Goal: Task Accomplishment & Management: Manage account settings

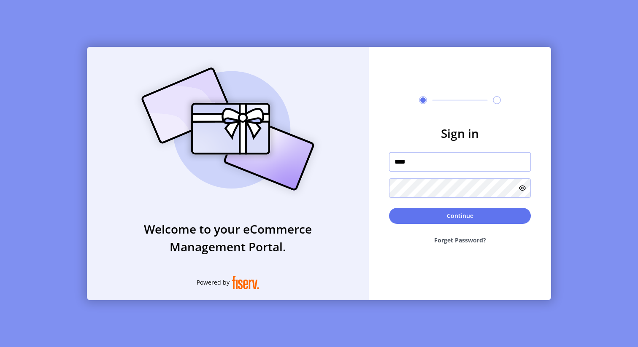
click at [389, 173] on div at bounding box center [389, 173] width 0 height 0
click at [544, 140] on form "Sign in **** Continue Forget Password?" at bounding box center [460, 187] width 182 height 127
click at [502, 162] on input "****" at bounding box center [460, 161] width 142 height 19
type input "**********"
click at [523, 189] on icon at bounding box center [522, 188] width 7 height 7
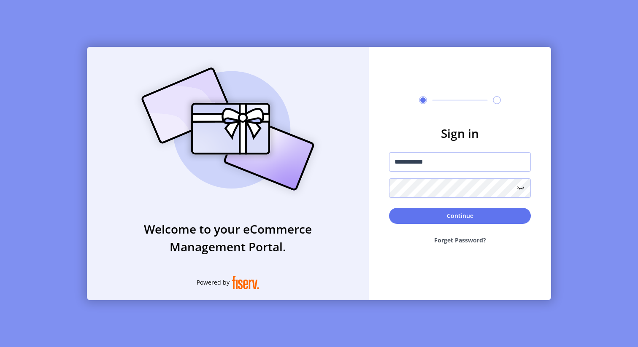
click at [518, 191] on icon at bounding box center [521, 188] width 10 height 10
click at [521, 188] on icon at bounding box center [522, 188] width 7 height 7
click at [521, 188] on icon at bounding box center [521, 188] width 6 height 2
click at [521, 188] on icon at bounding box center [522, 188] width 7 height 7
click at [522, 189] on icon at bounding box center [522, 189] width 0 height 1
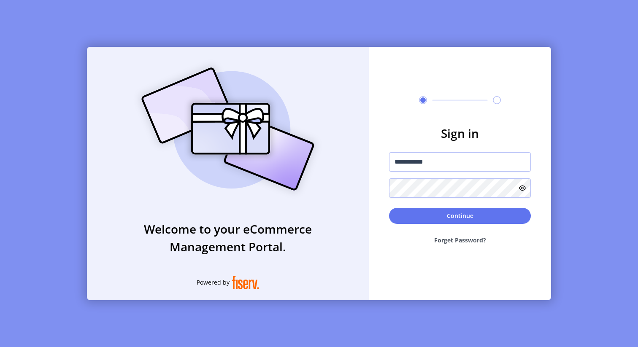
click at [521, 188] on icon at bounding box center [522, 188] width 7 height 7
click at [340, 192] on div "Welcome to your eCommerce Management Portal. Powered by" at bounding box center [228, 174] width 282 height 254
click at [493, 169] on input "**********" at bounding box center [460, 161] width 142 height 19
click at [369, 208] on form "**********" at bounding box center [460, 187] width 182 height 127
click at [522, 189] on icon at bounding box center [522, 189] width 0 height 1
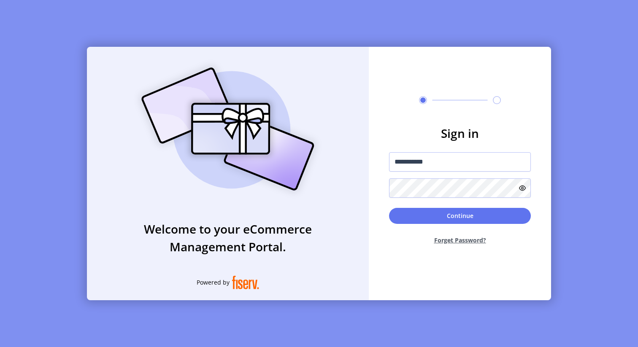
click at [521, 190] on icon at bounding box center [522, 188] width 7 height 7
click at [503, 210] on button "Continue" at bounding box center [460, 216] width 142 height 16
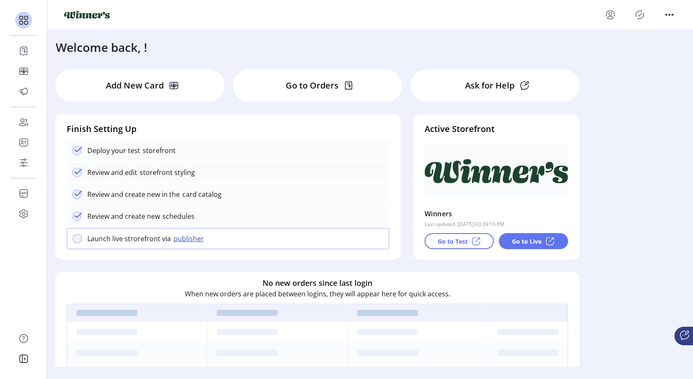
scroll to position [22, 0]
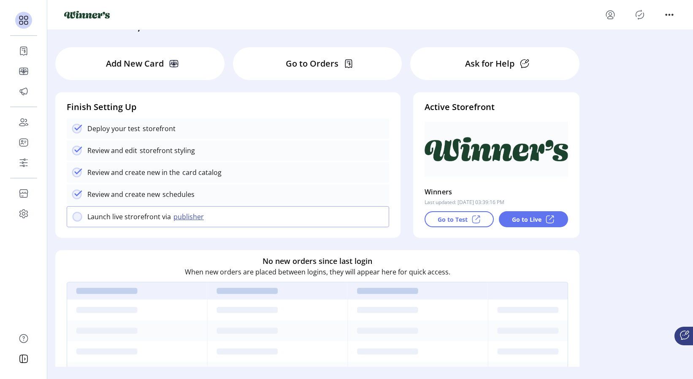
drag, startPoint x: 362, startPoint y: 175, endPoint x: 409, endPoint y: 168, distance: 47.7
click at [409, 168] on ktd-grid "Add New Card Go to Orders Ask for Help Finish Setting Up Deploy your test store…" at bounding box center [370, 312] width 642 height 542
drag, startPoint x: 420, startPoint y: 98, endPoint x: 375, endPoint y: 102, distance: 45.7
click at [375, 102] on ktd-grid "Add New Card Go to Orders Ask for Help Finish Setting Up Deploy your test store…" at bounding box center [370, 312] width 642 height 542
drag, startPoint x: 406, startPoint y: 256, endPoint x: 410, endPoint y: 191, distance: 65.1
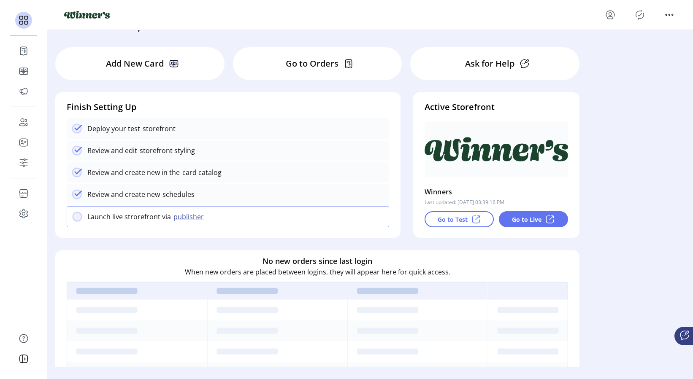
click at [410, 191] on ktd-grid "Add New Card Go to Orders Ask for Help Finish Setting Up Deploy your test store…" at bounding box center [370, 312] width 642 height 542
drag, startPoint x: 366, startPoint y: 166, endPoint x: 425, endPoint y: 166, distance: 59.1
click at [425, 166] on ktd-grid "Add New Card Go to Orders Ask for Help Finish Setting Up Deploy your test store…" at bounding box center [370, 312] width 642 height 542
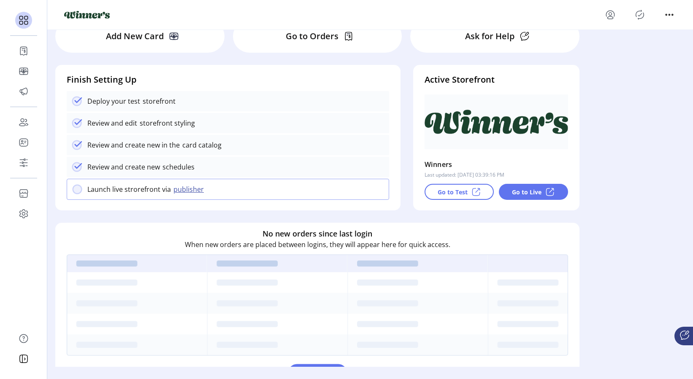
scroll to position [0, 0]
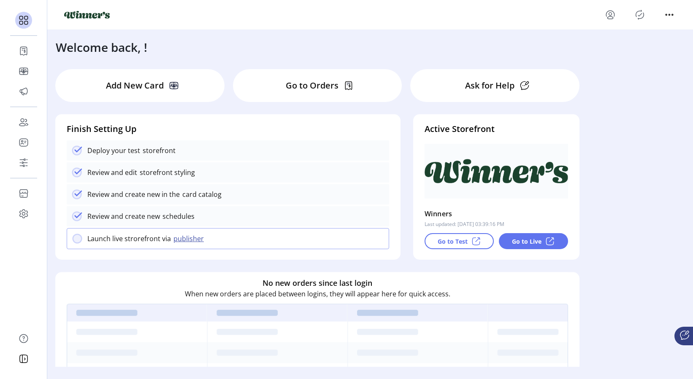
drag, startPoint x: 281, startPoint y: 145, endPoint x: 331, endPoint y: 156, distance: 51.0
click at [331, 156] on div "Deploy your test storefront" at bounding box center [228, 151] width 322 height 20
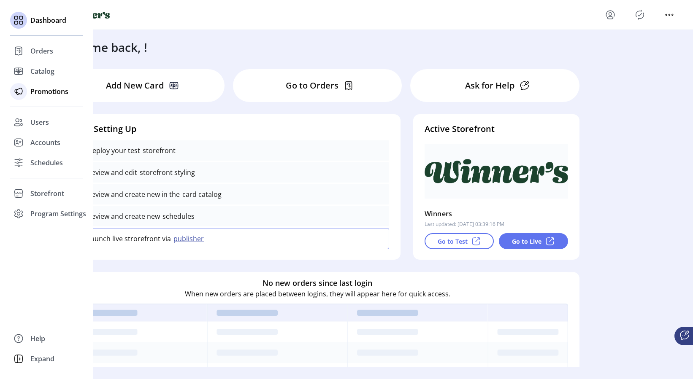
click at [40, 94] on span "Promotions" at bounding box center [49, 92] width 38 height 10
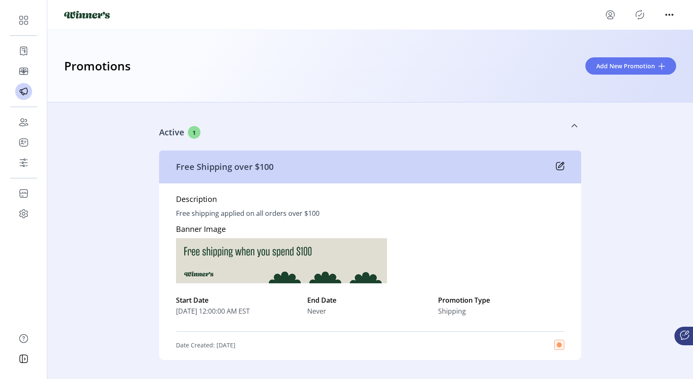
click at [316, 116] on link "Active 1" at bounding box center [370, 126] width 422 height 36
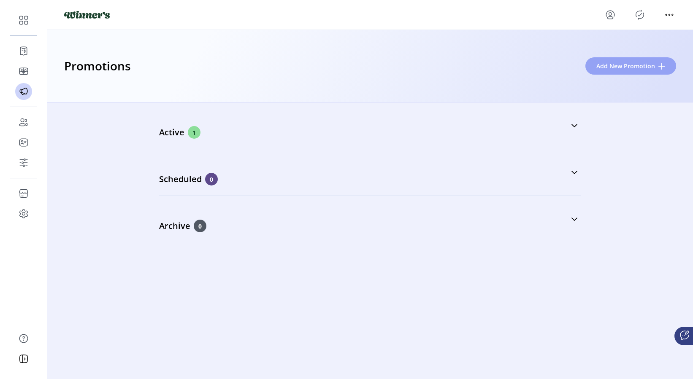
click at [607, 71] on button "Add New Promotion" at bounding box center [630, 65] width 91 height 17
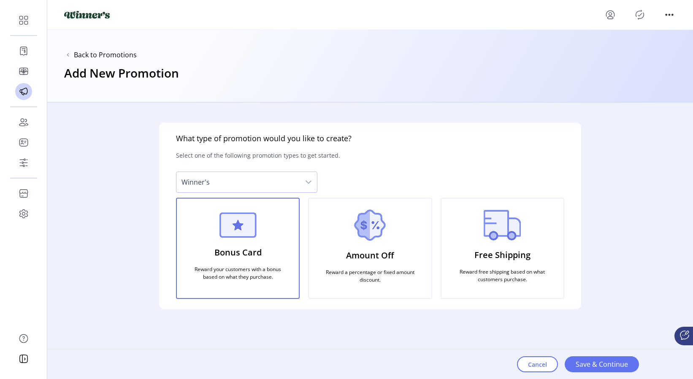
click at [371, 229] on img at bounding box center [370, 225] width 32 height 31
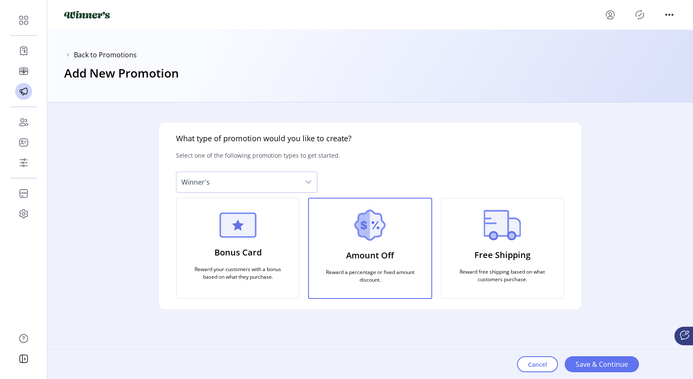
click at [485, 228] on img at bounding box center [503, 225] width 38 height 30
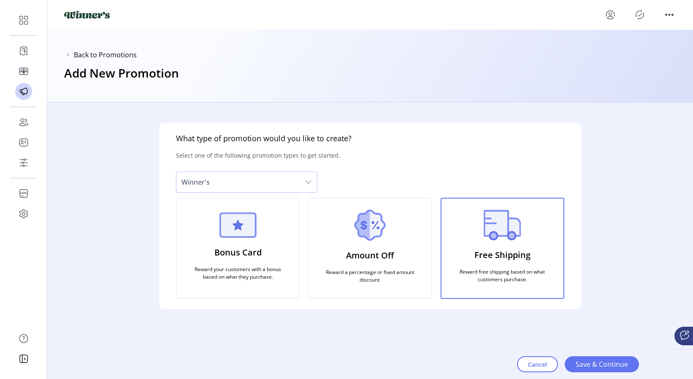
click at [377, 235] on img at bounding box center [370, 225] width 32 height 31
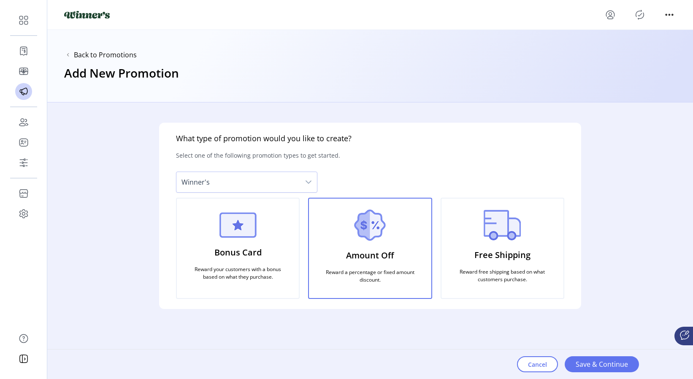
click at [261, 233] on div "Bonus Card Reward your customers with a bonus based on what they purchase." at bounding box center [238, 248] width 124 height 101
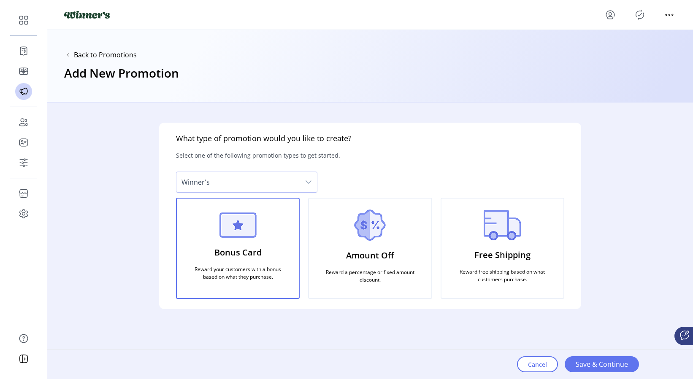
click at [365, 230] on img at bounding box center [370, 225] width 32 height 31
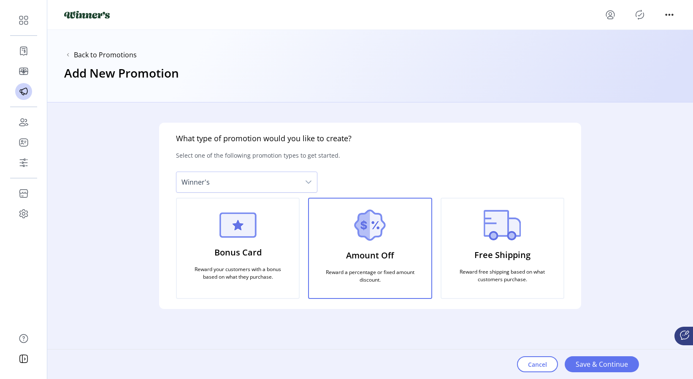
click at [500, 231] on img at bounding box center [503, 225] width 38 height 30
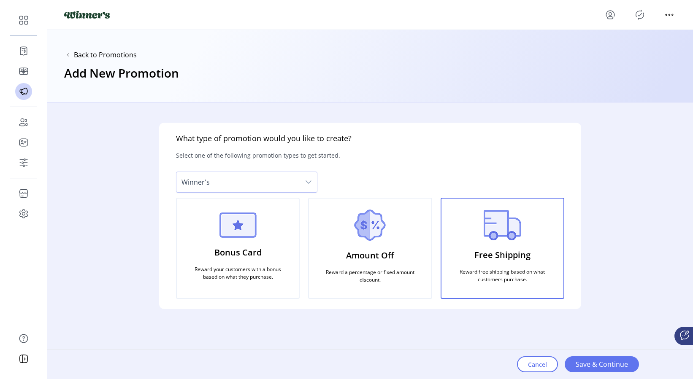
click at [398, 233] on div "Amount Off Reward a percentage or fixed amount discount." at bounding box center [370, 248] width 124 height 101
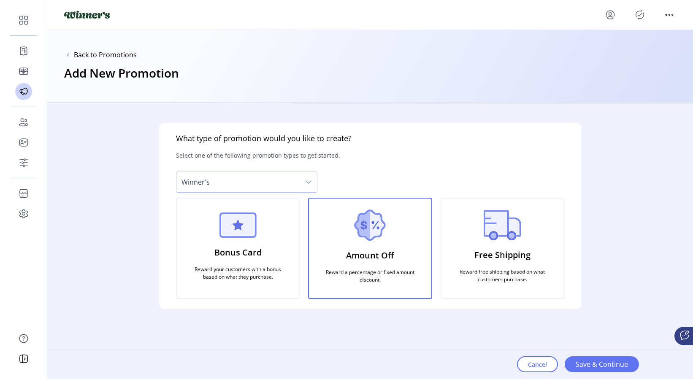
click at [266, 230] on div "Bonus Card Reward your customers with a bonus based on what they purchase." at bounding box center [238, 248] width 124 height 101
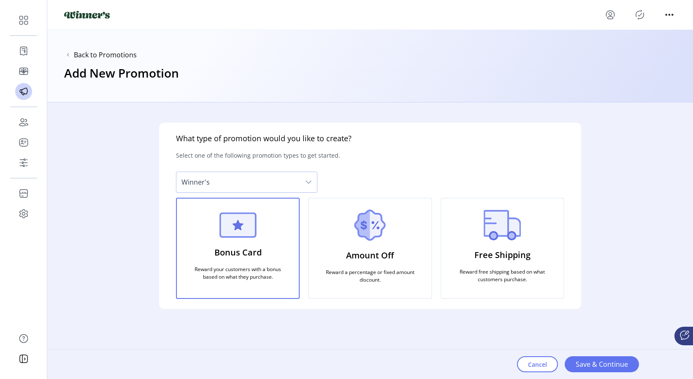
click at [364, 224] on img at bounding box center [370, 225] width 32 height 31
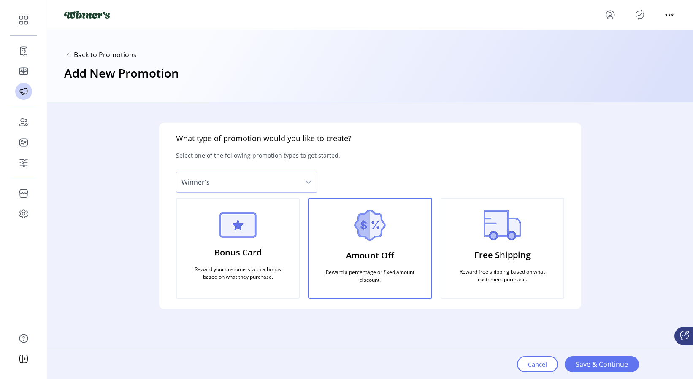
click at [517, 256] on p "Free Shipping" at bounding box center [502, 255] width 56 height 19
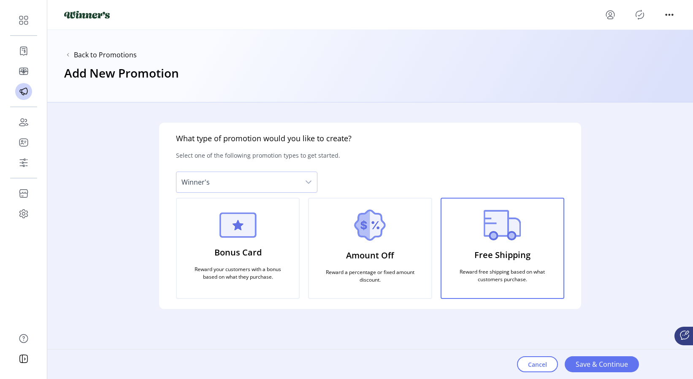
click at [399, 255] on div "Amount Off Reward a percentage or fixed amount discount." at bounding box center [370, 248] width 124 height 101
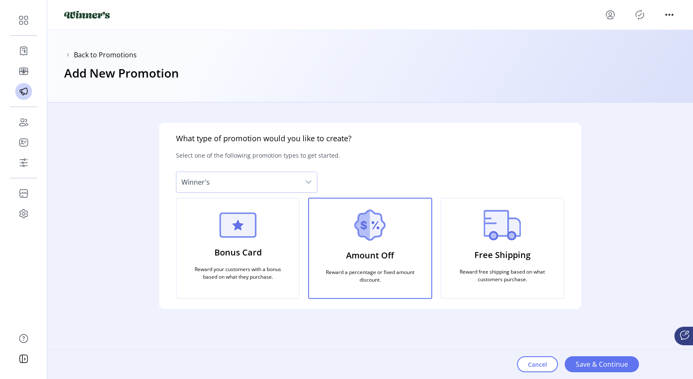
click at [292, 257] on div "Bonus Card Reward your customers with a bonus based on what they purchase." at bounding box center [238, 248] width 124 height 101
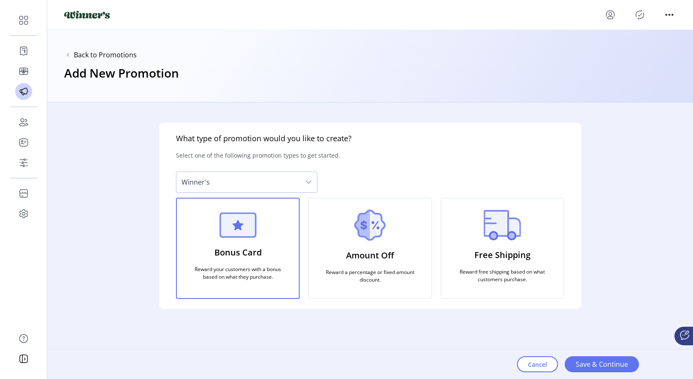
click at [352, 257] on p "Amount Off" at bounding box center [370, 255] width 48 height 19
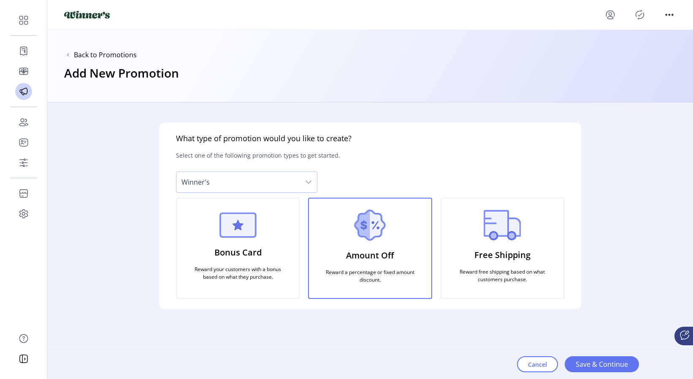
click at [493, 253] on p "Free Shipping" at bounding box center [502, 255] width 56 height 19
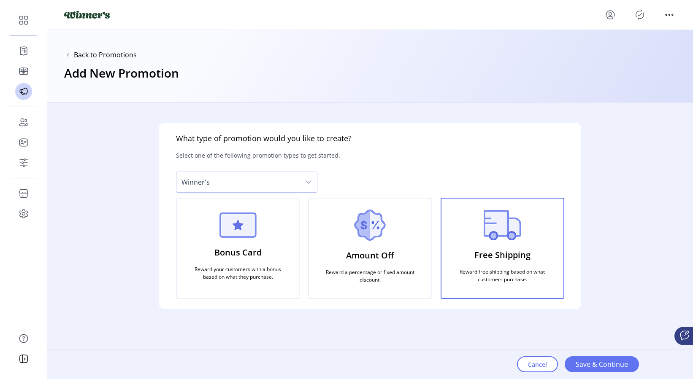
click at [381, 238] on img at bounding box center [370, 225] width 32 height 31
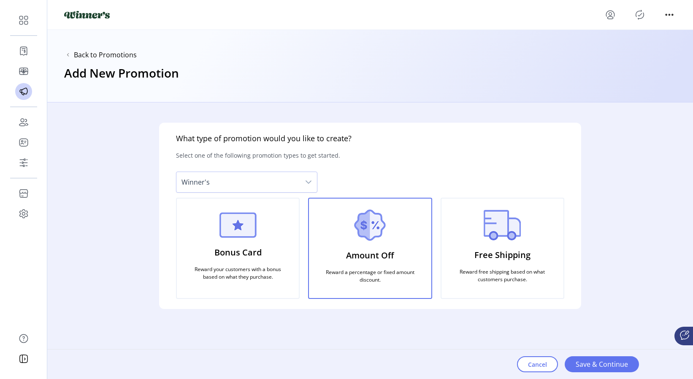
click at [383, 241] on div "Amount Off Reward a percentage or fixed amount discount." at bounding box center [370, 248] width 124 height 101
click at [490, 237] on img at bounding box center [503, 225] width 38 height 30
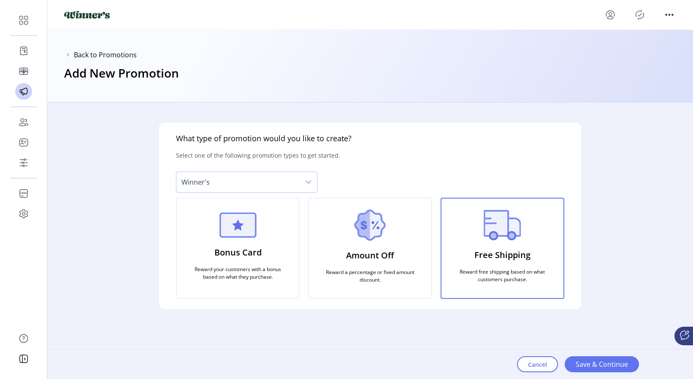
click at [381, 238] on img at bounding box center [370, 225] width 32 height 31
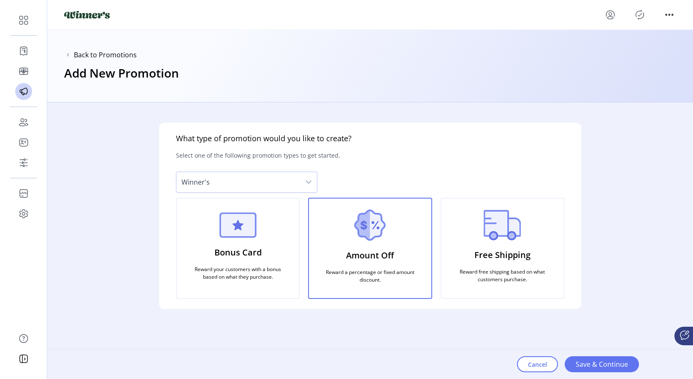
click at [222, 236] on img at bounding box center [238, 225] width 38 height 25
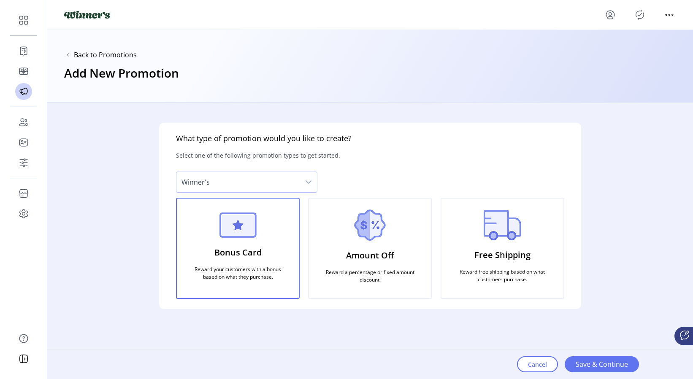
click at [352, 239] on div "Amount Off Reward a percentage or fixed amount discount." at bounding box center [370, 248] width 124 height 101
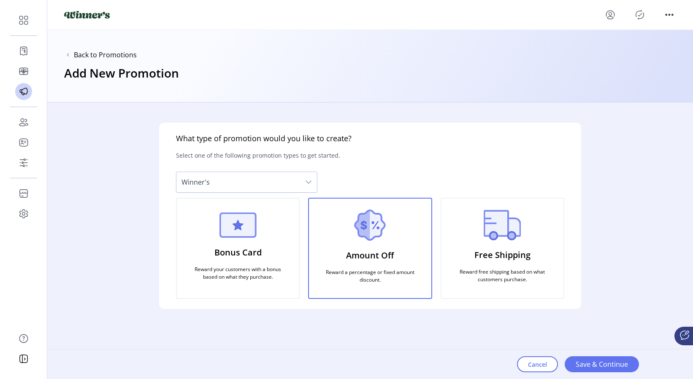
click at [506, 240] on img at bounding box center [503, 225] width 38 height 30
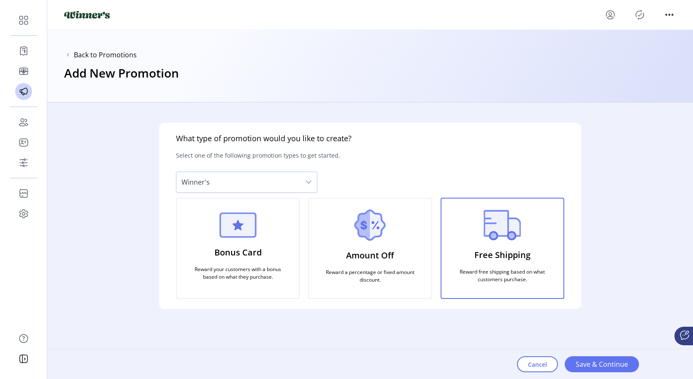
click at [392, 233] on div "Amount Off Reward a percentage or fixed amount discount." at bounding box center [370, 248] width 124 height 101
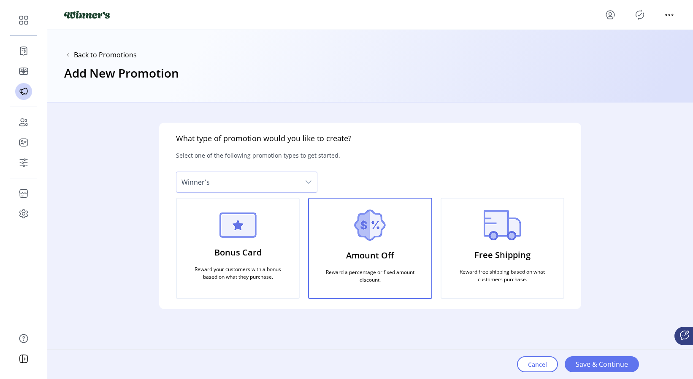
click at [264, 227] on div "Bonus Card Reward your customers with a bonus based on what they purchase." at bounding box center [238, 248] width 124 height 101
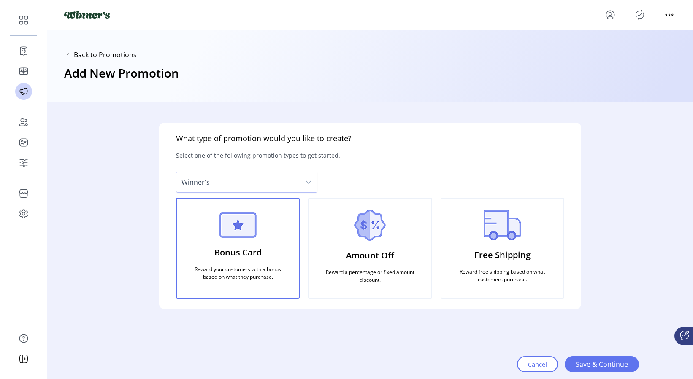
click at [479, 238] on div "Free Shipping Reward free shipping based on what customers purchase." at bounding box center [503, 248] width 124 height 101
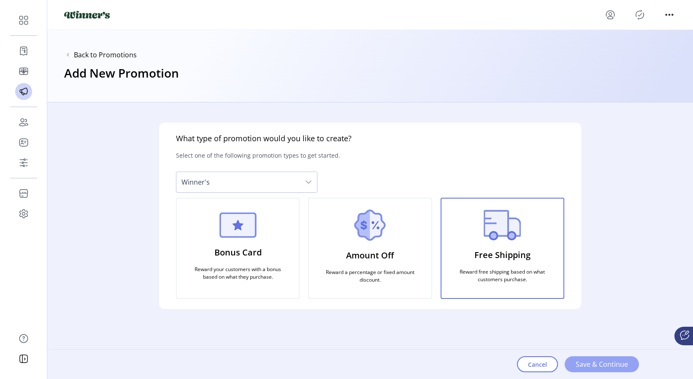
click at [595, 347] on span "Save & Continue" at bounding box center [602, 365] width 52 height 10
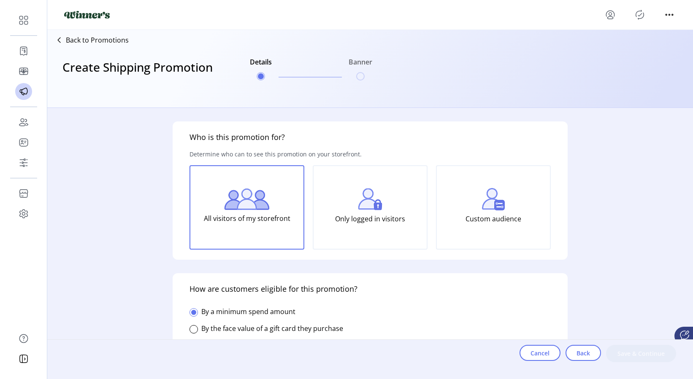
click at [490, 222] on p "Custom audience" at bounding box center [494, 219] width 56 height 17
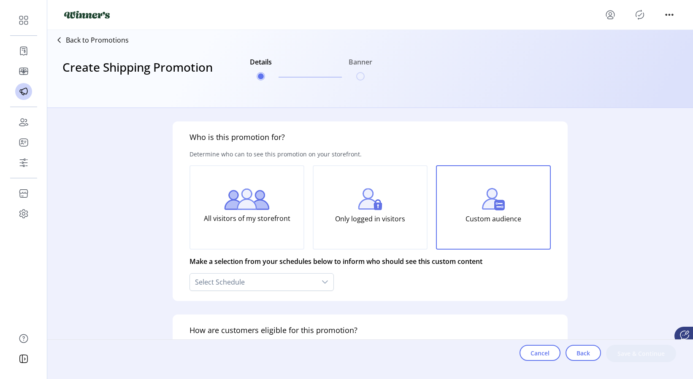
click at [365, 211] on p "Only logged in visitors" at bounding box center [370, 219] width 70 height 17
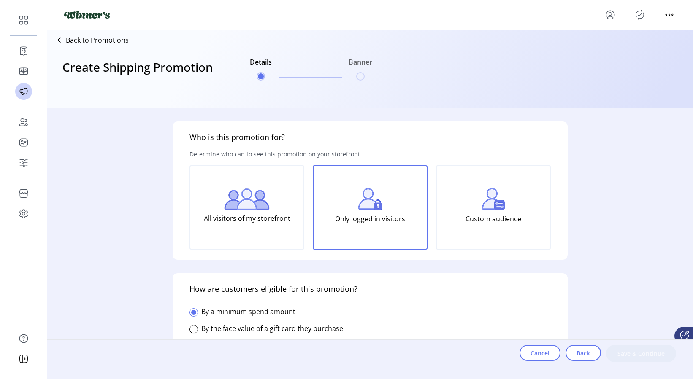
click at [285, 207] on div "All visitors of my storefront" at bounding box center [246, 207] width 115 height 84
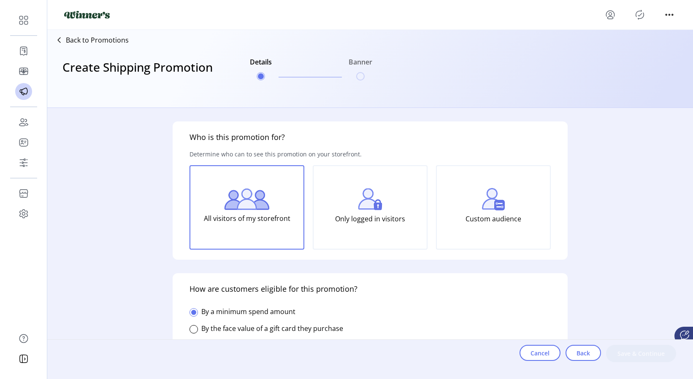
click at [447, 210] on div "Custom audience" at bounding box center [493, 207] width 115 height 84
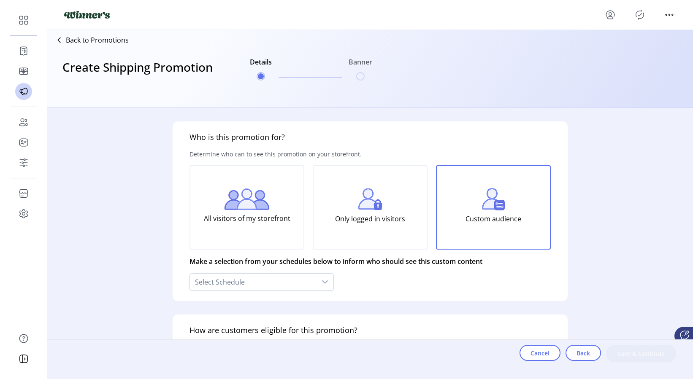
click at [344, 204] on div "Only logged in visitors" at bounding box center [370, 207] width 115 height 84
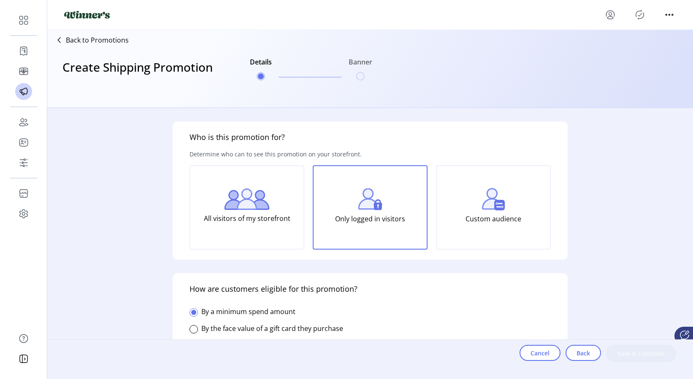
click at [231, 200] on img at bounding box center [247, 200] width 46 height 22
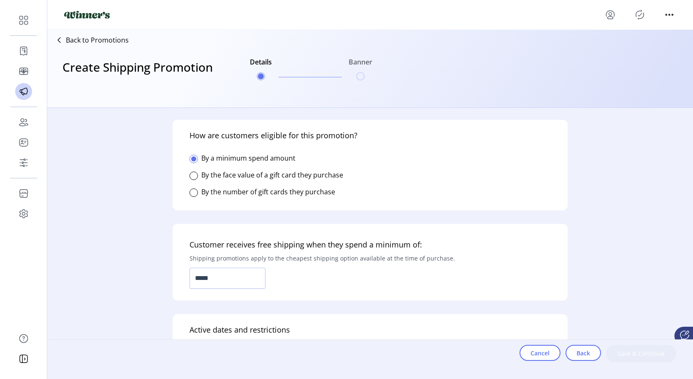
scroll to position [154, 0]
click at [222, 278] on input "*****" at bounding box center [227, 278] width 76 height 21
click at [221, 278] on input "*****" at bounding box center [227, 278] width 76 height 21
click at [223, 278] on input "*****" at bounding box center [227, 278] width 76 height 21
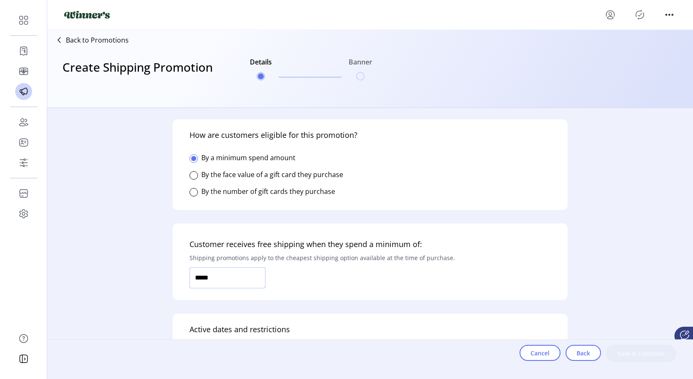
type input "*****"
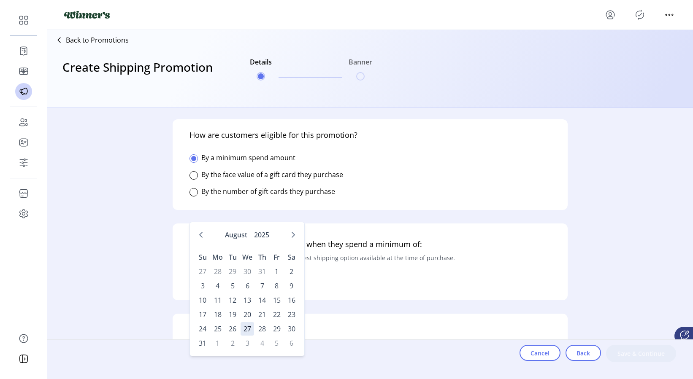
scroll to position [162, 0]
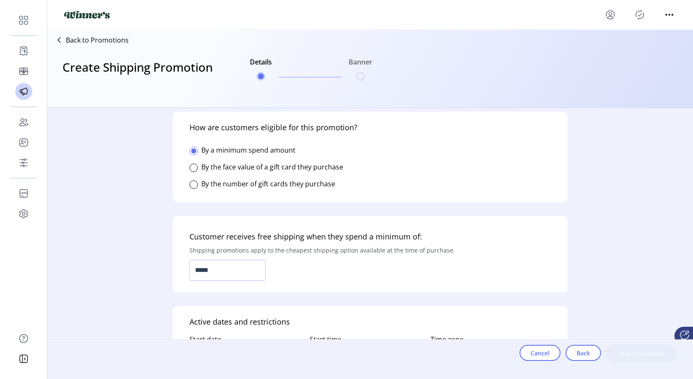
click at [349, 304] on form "Who is this promotion for? Determine who can to see this promotion on your stor…" at bounding box center [370, 238] width 422 height 261
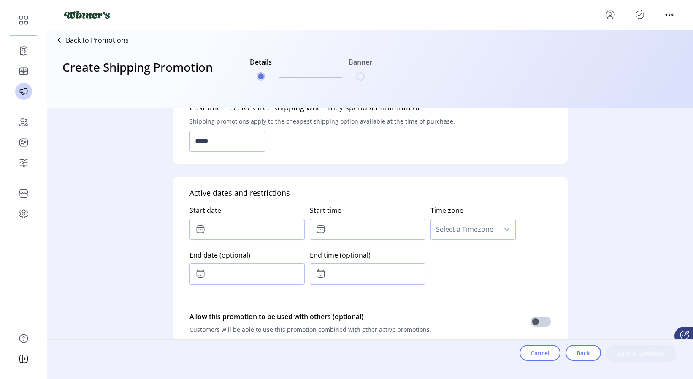
scroll to position [307, 0]
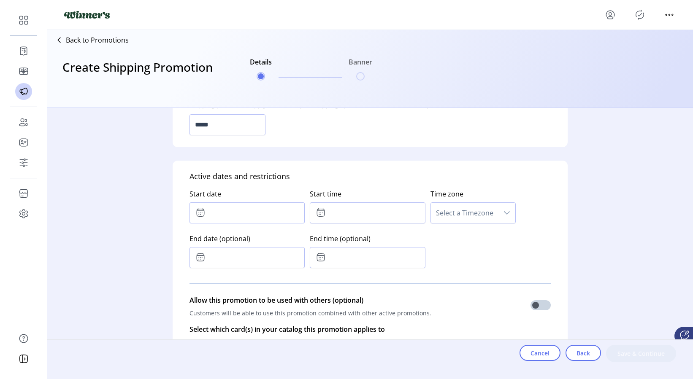
click at [265, 216] on input "text" at bounding box center [246, 213] width 115 height 21
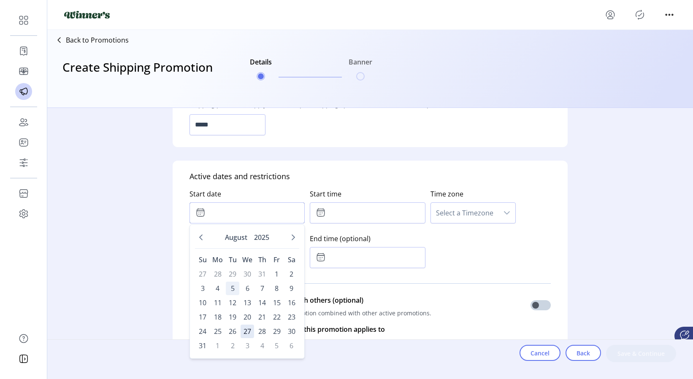
click at [233, 290] on span "5" at bounding box center [233, 289] width 14 height 14
type input "**********"
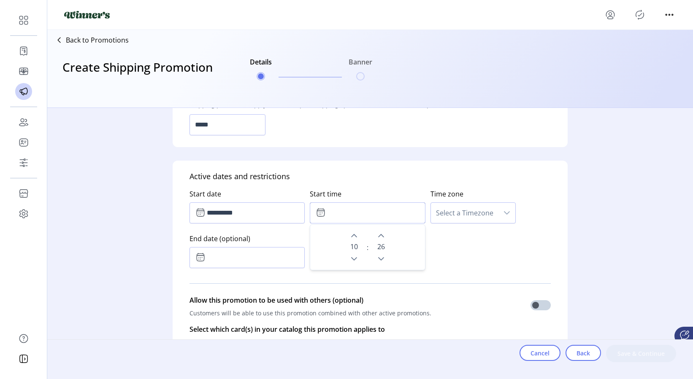
click at [354, 256] on icon "Previous Hour" at bounding box center [354, 259] width 7 height 7
type input "*****"
click at [482, 254] on div "**********" at bounding box center [369, 226] width 361 height 89
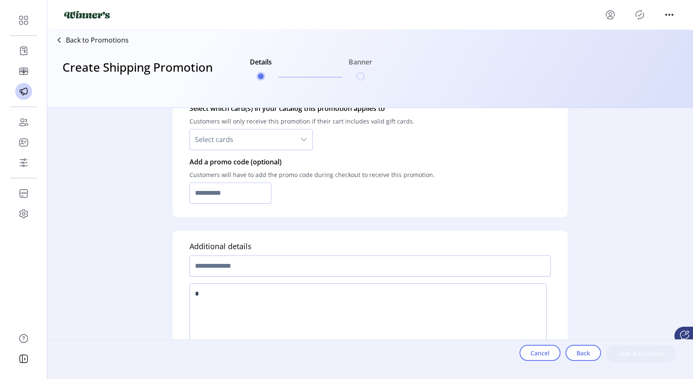
scroll to position [530, 0]
click at [269, 265] on input "text" at bounding box center [369, 264] width 361 height 21
type input "******"
drag, startPoint x: 254, startPoint y: 303, endPoint x: 263, endPoint y: 304, distance: 9.7
click at [257, 303] on textarea at bounding box center [367, 313] width 357 height 62
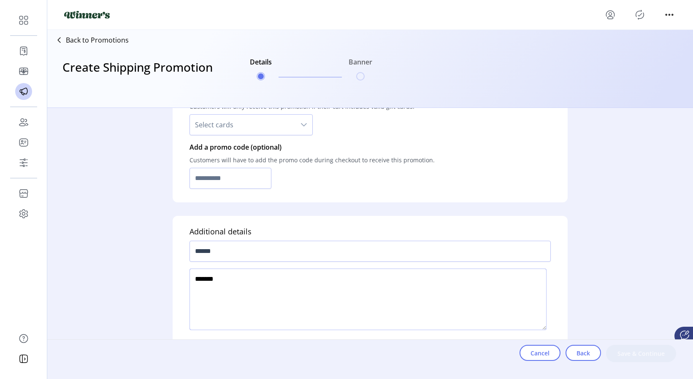
scroll to position [552, 0]
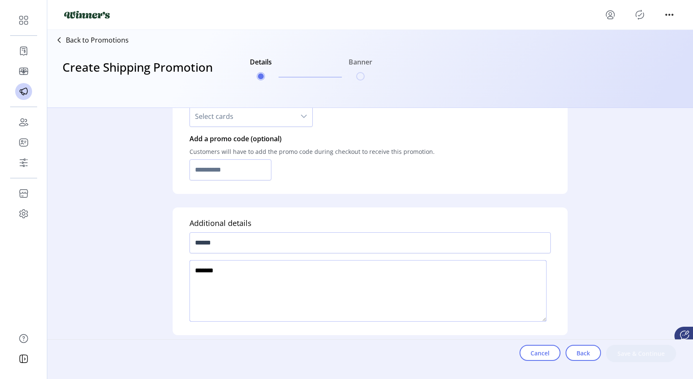
type textarea "*******"
click at [235, 172] on input "*" at bounding box center [230, 170] width 82 height 21
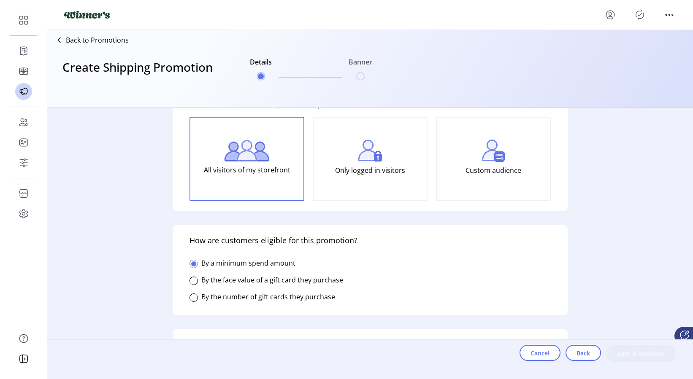
scroll to position [0, 0]
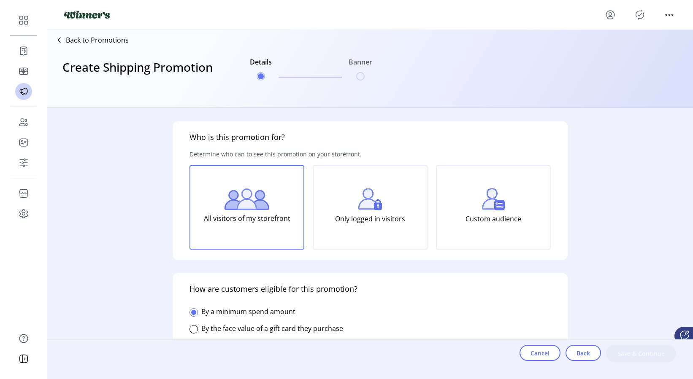
type input "*****"
click at [127, 179] on div "**********" at bounding box center [370, 238] width 646 height 261
click at [638, 334] on icon at bounding box center [687, 333] width 4 height 4
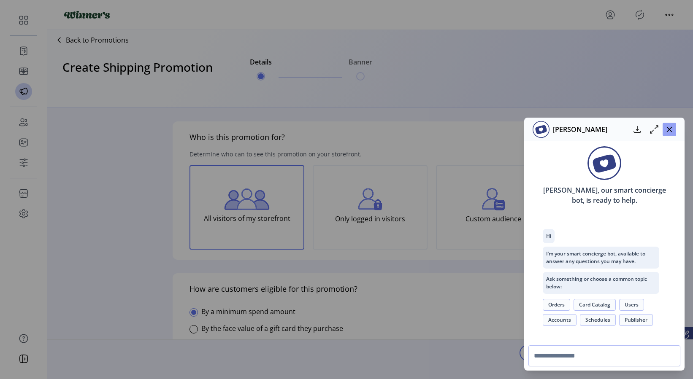
click at [638, 134] on button "button" at bounding box center [670, 130] width 14 height 14
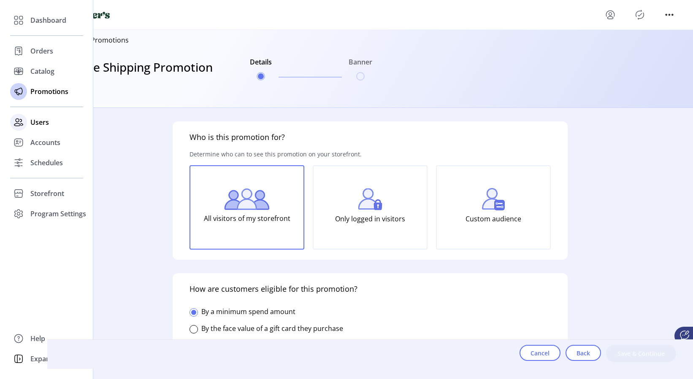
click at [31, 122] on span "Users" at bounding box center [39, 122] width 19 height 10
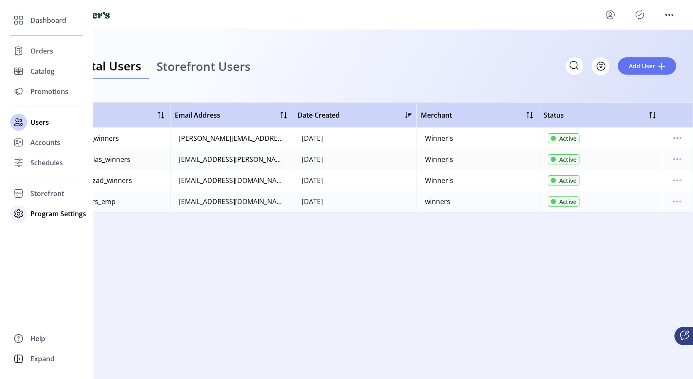
click at [64, 210] on span "Program Settings" at bounding box center [58, 214] width 56 height 10
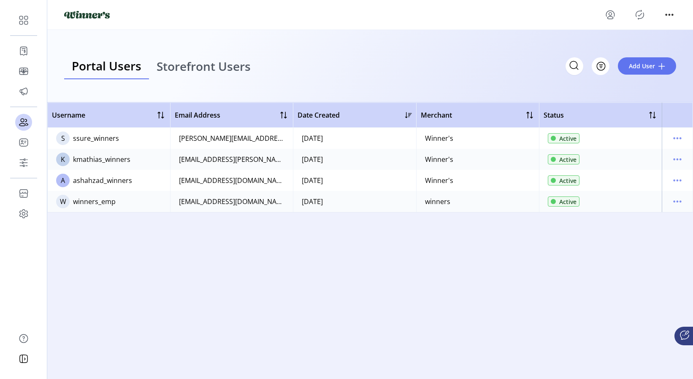
click at [127, 240] on div "Username Email Address Date Created Merchant Status S ssure_winners [PERSON_NAM…" at bounding box center [370, 236] width 646 height 267
click at [638, 337] on div at bounding box center [683, 336] width 19 height 19
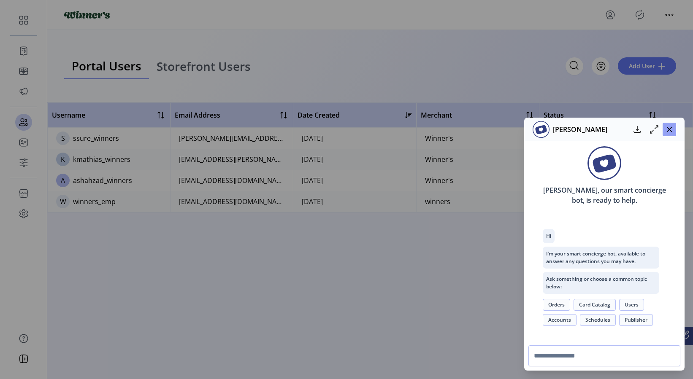
click at [638, 130] on icon "button" at bounding box center [669, 129] width 7 height 7
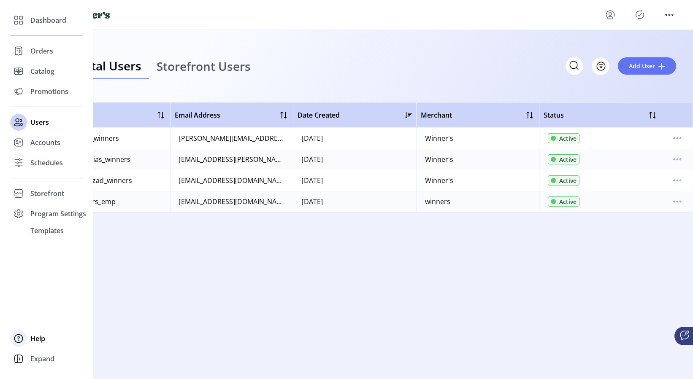
click at [41, 338] on span "Help" at bounding box center [37, 339] width 15 height 10
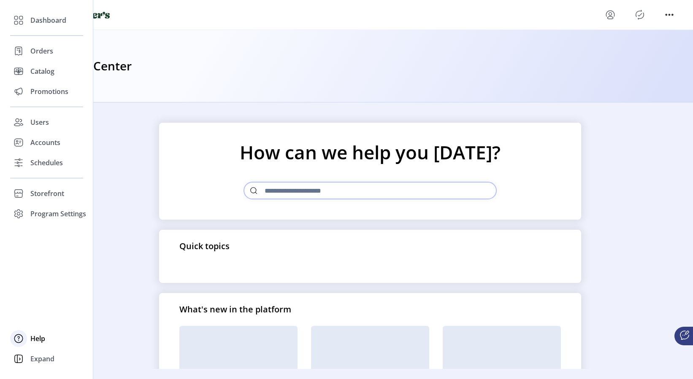
click at [37, 339] on span "Help" at bounding box center [37, 339] width 15 height 10
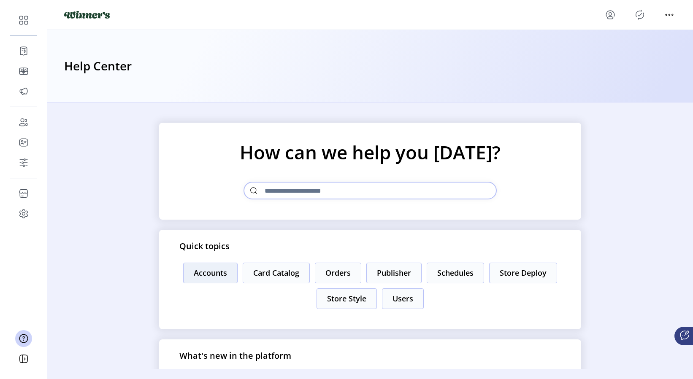
click at [183, 275] on button "Accounts" at bounding box center [210, 273] width 54 height 21
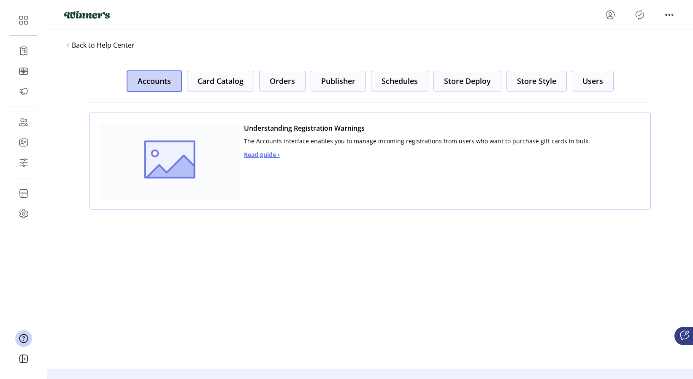
click at [246, 152] on span "Read guide ›" at bounding box center [262, 154] width 36 height 9
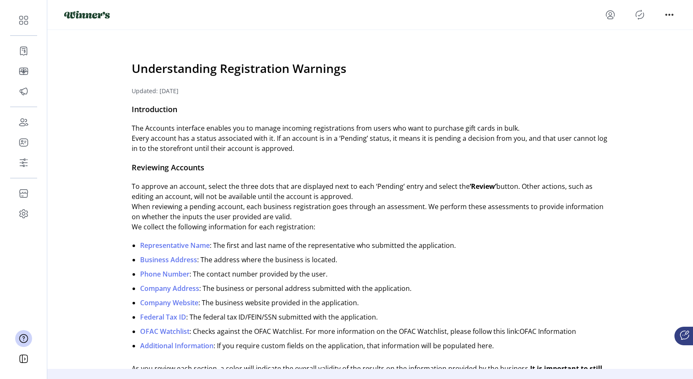
scroll to position [15, 0]
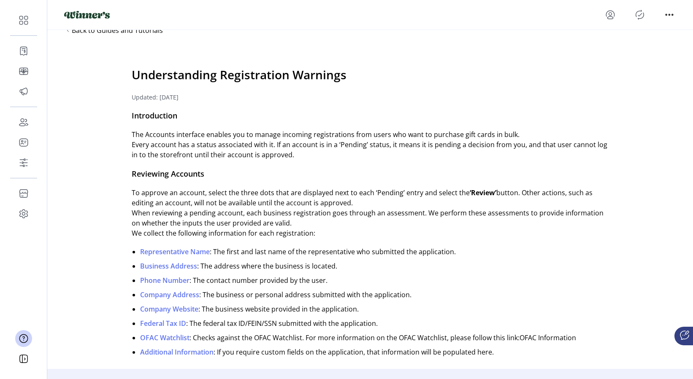
click at [222, 274] on ul "Representative Name : The first and last name of the representative who submitt…" at bounding box center [354, 304] width 444 height 115
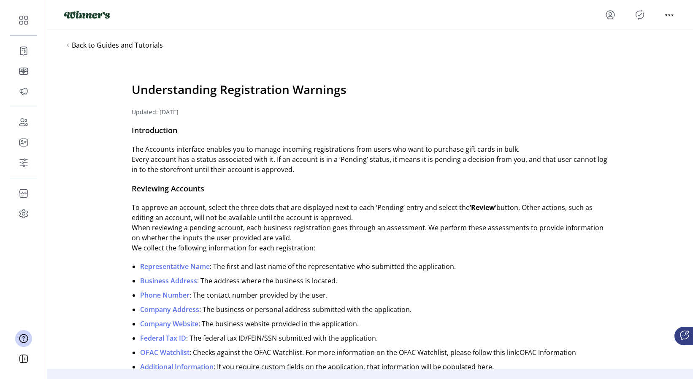
click at [173, 95] on div "Understanding Registration Warnings" at bounding box center [239, 90] width 215 height 19
click at [156, 135] on div "Introduction" at bounding box center [155, 130] width 46 height 11
click at [169, 188] on div "Reviewing Accounts" at bounding box center [168, 188] width 73 height 11
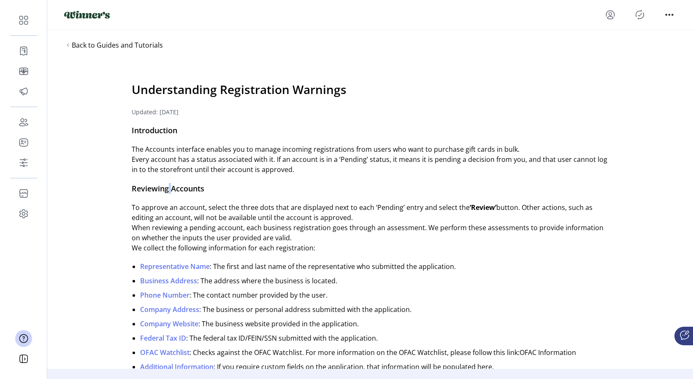
click at [169, 188] on div "Reviewing Accounts" at bounding box center [168, 188] width 73 height 11
click at [152, 152] on div "The Accounts interface enables you to manage incoming registrations from users …" at bounding box center [370, 159] width 477 height 30
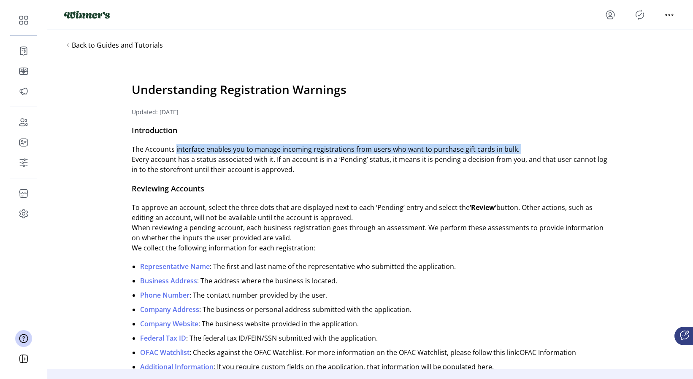
click at [152, 154] on div "The Accounts interface enables you to manage incoming registrations from users …" at bounding box center [370, 159] width 477 height 30
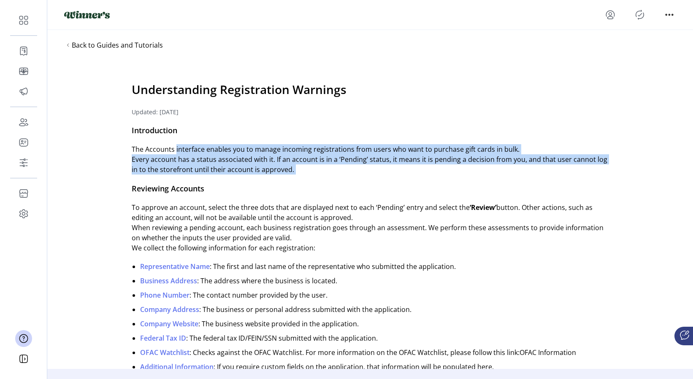
drag, startPoint x: 132, startPoint y: 110, endPoint x: 311, endPoint y: 246, distance: 225.0
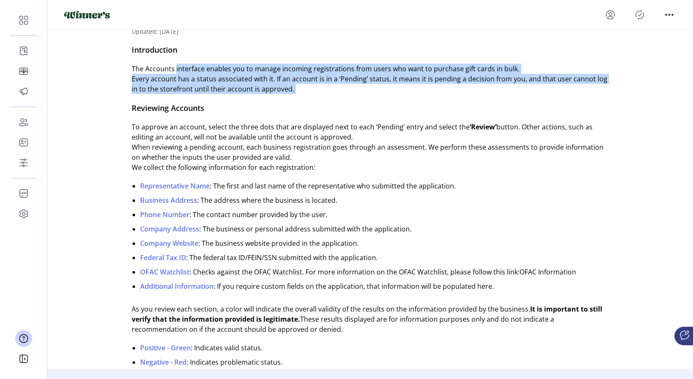
scroll to position [82, 0]
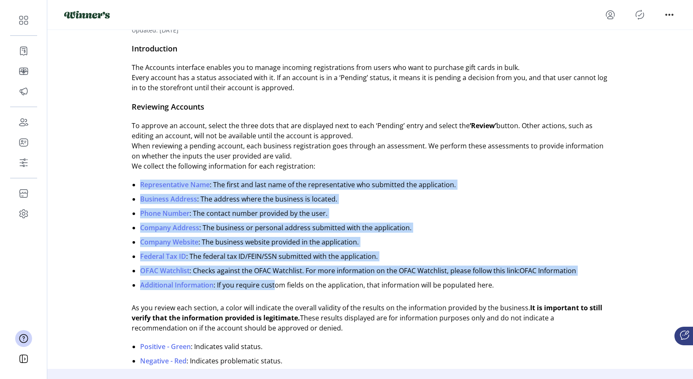
drag, startPoint x: 263, startPoint y: 284, endPoint x: 129, endPoint y: 181, distance: 168.5
click at [219, 188] on li "Representative Name : The first and last name of the representative who submitt…" at bounding box center [358, 185] width 436 height 10
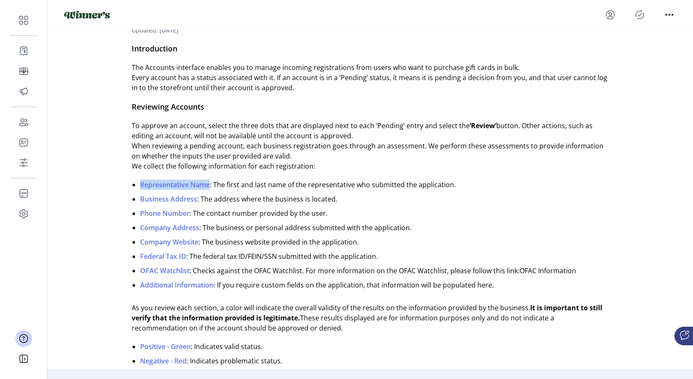
drag, startPoint x: 210, startPoint y: 185, endPoint x: 141, endPoint y: 186, distance: 68.4
click at [141, 186] on span "Representative Name" at bounding box center [175, 184] width 70 height 9
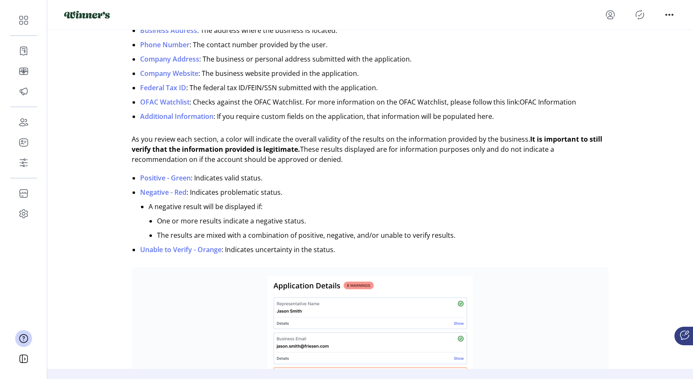
scroll to position [67, 0]
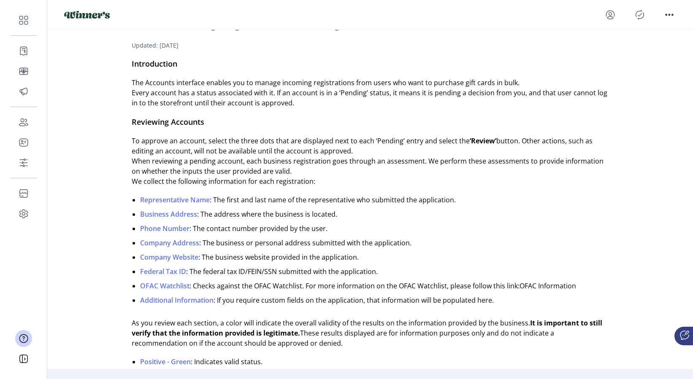
click at [282, 268] on li "Federal Tax ID : The federal tax ID/FEIN/SSN submitted with the application." at bounding box center [358, 272] width 436 height 10
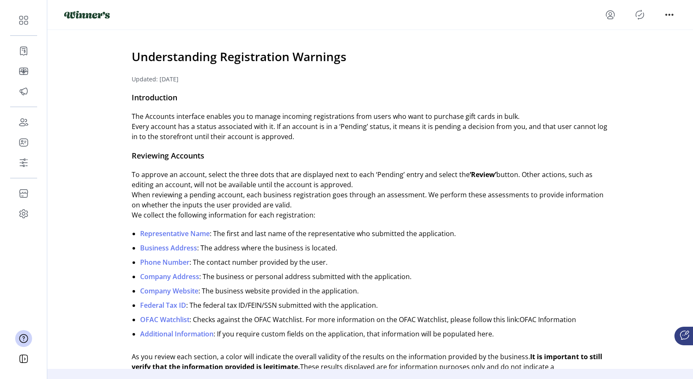
scroll to position [53, 0]
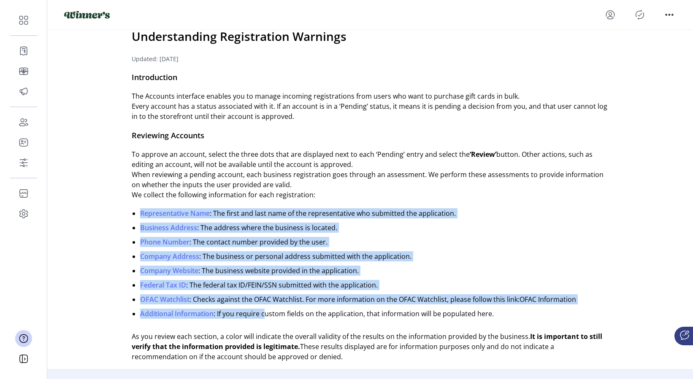
drag, startPoint x: 135, startPoint y: 214, endPoint x: 264, endPoint y: 312, distance: 161.9
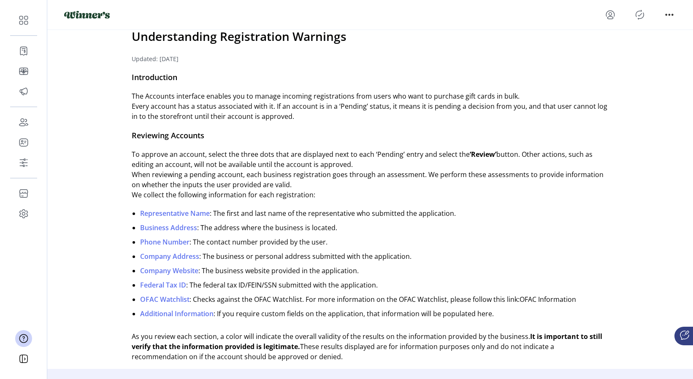
click at [271, 312] on li "Additional Information : If you require custom fields on the application, that …" at bounding box center [358, 314] width 436 height 10
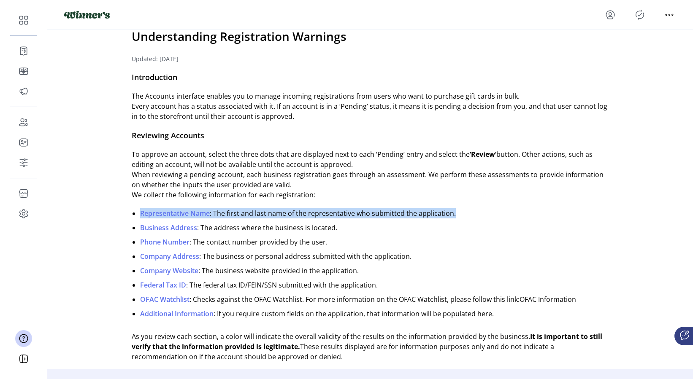
drag, startPoint x: 454, startPoint y: 214, endPoint x: 133, endPoint y: 216, distance: 321.2
click at [140, 216] on li "Representative Name : The first and last name of the representative who submitt…" at bounding box center [358, 213] width 436 height 10
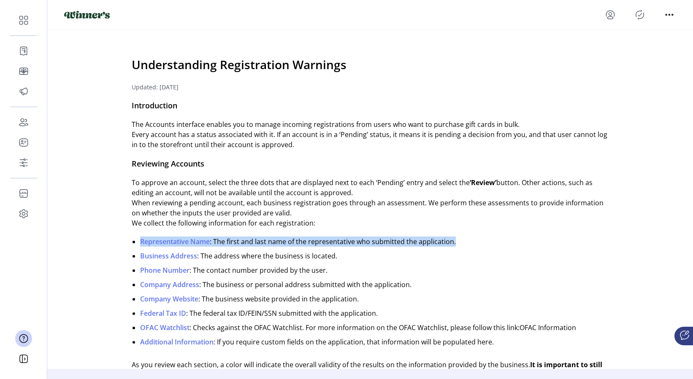
scroll to position [0, 0]
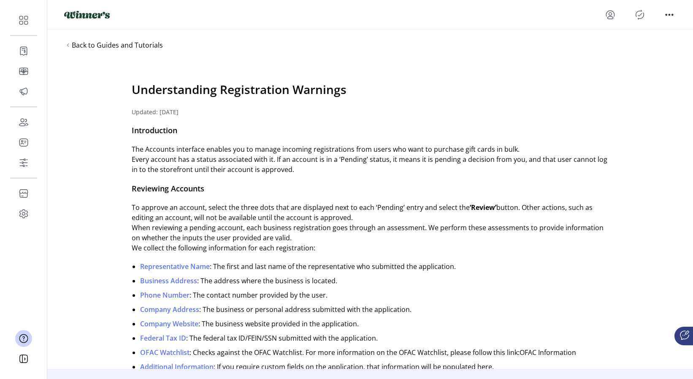
click at [223, 92] on div "Understanding Registration Warnings" at bounding box center [239, 90] width 215 height 19
click at [72, 42] on span "Back to Guides and Tutorials" at bounding box center [117, 45] width 91 height 10
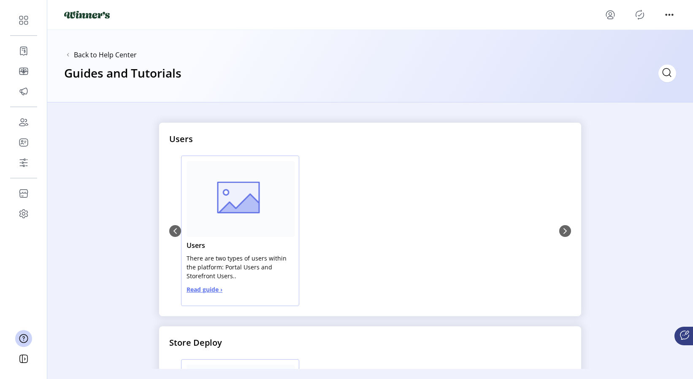
click at [172, 229] on div "Users There are two types of users within the platform: Portal Users and Storef…" at bounding box center [370, 231] width 402 height 151
click at [178, 228] on div "Users There are two types of users within the platform: Portal Users and Storef…" at bounding box center [370, 231] width 402 height 151
click at [558, 233] on div "Users There are two types of users within the platform: Portal Users and Storef…" at bounding box center [370, 231] width 402 height 151
drag, startPoint x: 158, startPoint y: 218, endPoint x: 187, endPoint y: 236, distance: 34.7
click at [187, 237] on div "Users Users There are two types of users within the platform: Portal Users and …" at bounding box center [370, 220] width 422 height 194
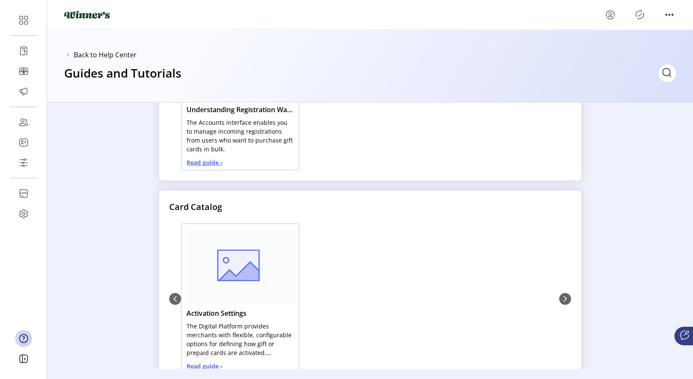
scroll to position [579, 0]
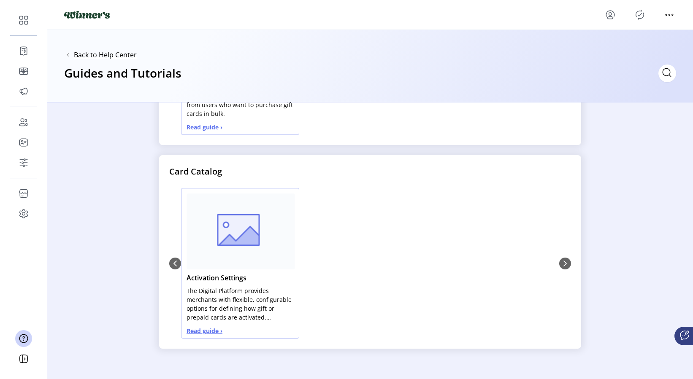
click at [91, 53] on span "Back to Help Center" at bounding box center [105, 55] width 63 height 10
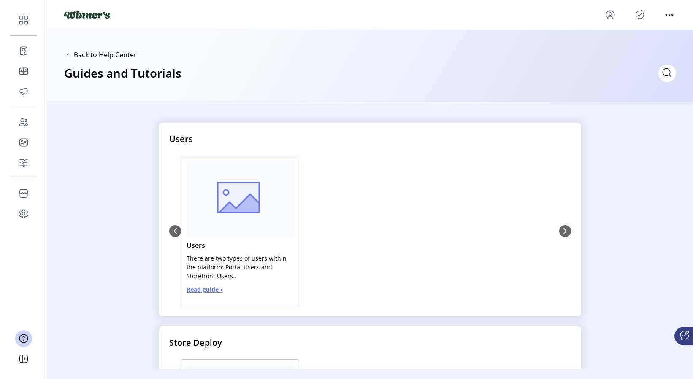
drag, startPoint x: 141, startPoint y: 296, endPoint x: 156, endPoint y: 295, distance: 15.6
click at [141, 296] on div "Users Users There are two types of users within the platform: Portal Users and …" at bounding box center [370, 236] width 646 height 267
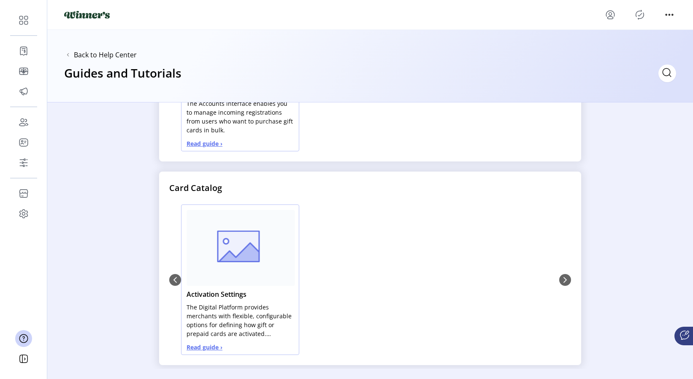
scroll to position [579, 0]
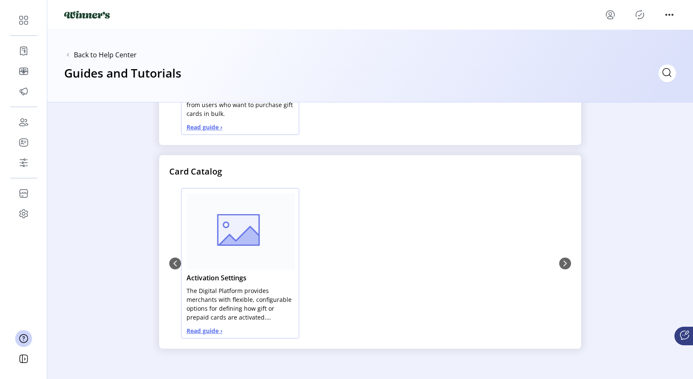
click at [638, 346] on div "Users Users There are two types of users within the platform: Portal Users and …" at bounding box center [370, 236] width 646 height 267
click at [638, 337] on icon at bounding box center [684, 335] width 8 height 8
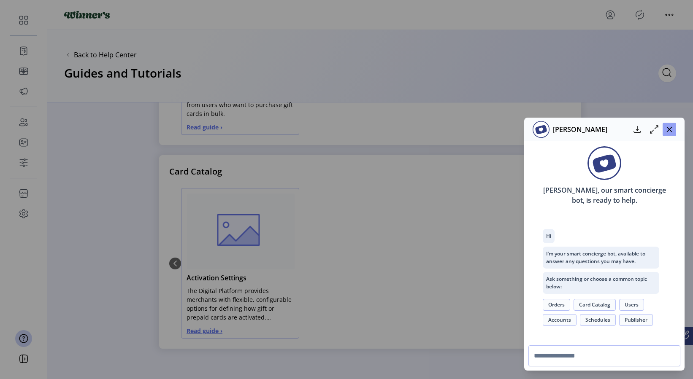
click at [638, 133] on button "button" at bounding box center [670, 130] width 14 height 14
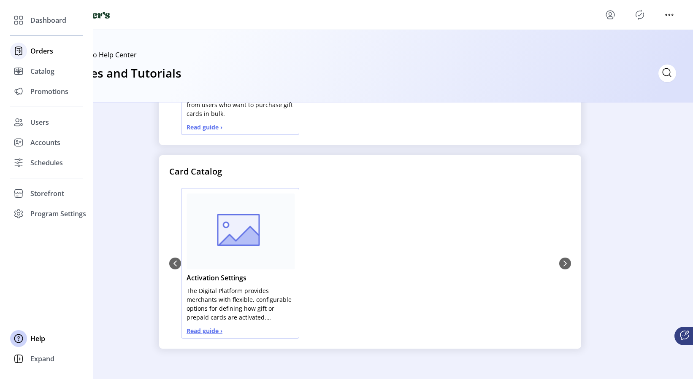
click at [30, 55] on div "Orders" at bounding box center [46, 51] width 73 height 20
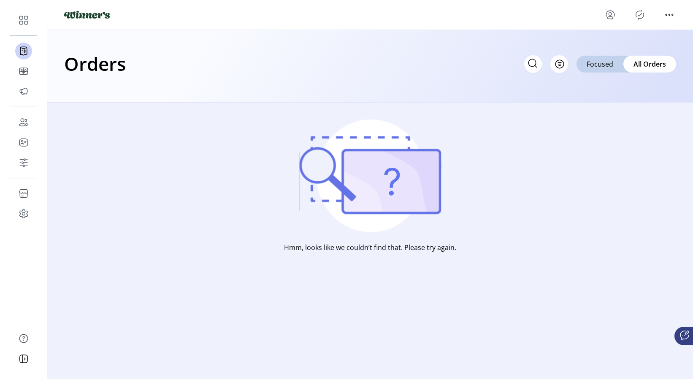
drag, startPoint x: 659, startPoint y: 354, endPoint x: 674, endPoint y: 348, distance: 16.3
click at [638, 303] on html "Dashboard Orders Catalog Promotions Users Accounts Schedules Storefront Configu…" at bounding box center [346, 151] width 693 height 303
drag, startPoint x: 607, startPoint y: 215, endPoint x: 606, endPoint y: 220, distance: 4.9
click at [607, 215] on div "Hmm, looks like we couldn’t find that. Please try again." at bounding box center [370, 203] width 646 height 201
click at [528, 68] on icon at bounding box center [533, 64] width 14 height 14
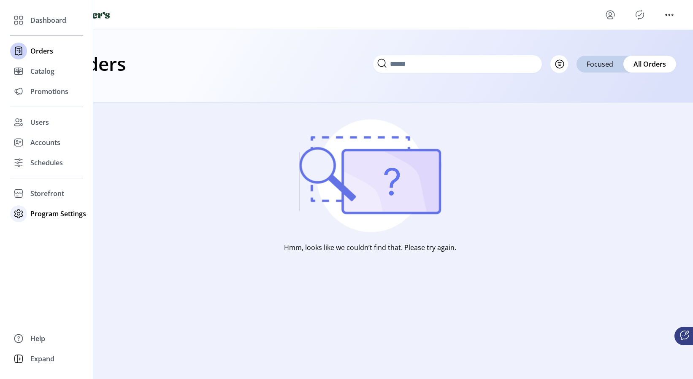
click at [81, 219] on div "Program Settings" at bounding box center [46, 214] width 73 height 20
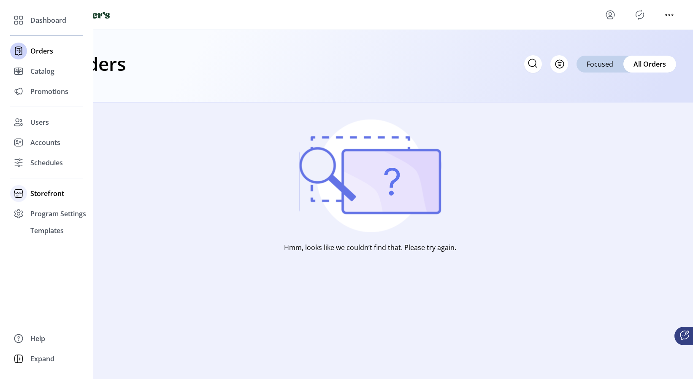
click at [51, 203] on div "Storefront" at bounding box center [46, 194] width 73 height 20
click at [51, 207] on span "Configuration" at bounding box center [52, 211] width 44 height 10
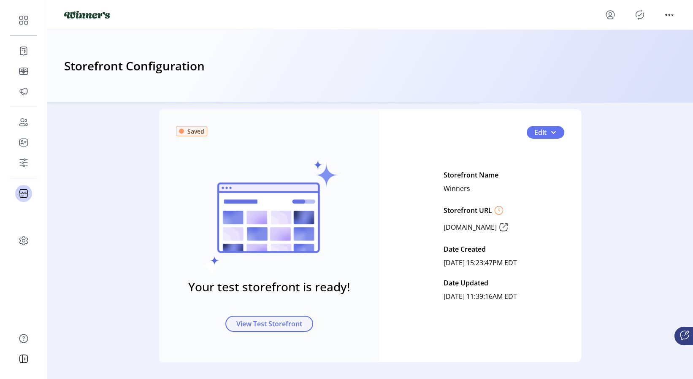
drag, startPoint x: 283, startPoint y: 341, endPoint x: 282, endPoint y: 331, distance: 9.7
click at [283, 338] on div "Saved Your test storefront is ready! View Test Storefront" at bounding box center [269, 235] width 220 height 253
click at [528, 178] on div "Edit Storefront Name Winners Storefront URL [DOMAIN_NAME] Date Created [DATE] 1…" at bounding box center [480, 235] width 168 height 135
click at [539, 136] on span "Edit" at bounding box center [540, 132] width 12 height 10
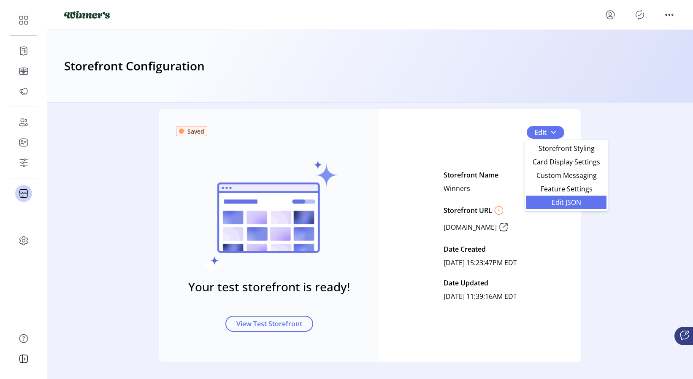
click at [568, 200] on span "Edit JSON" at bounding box center [566, 202] width 70 height 7
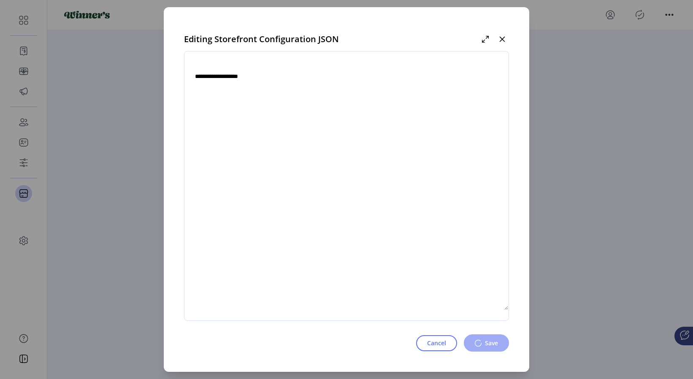
type textarea "**********"
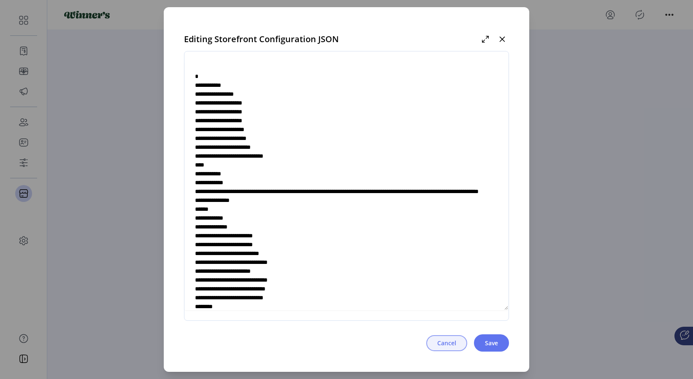
click at [456, 344] on button "Cancel" at bounding box center [446, 344] width 41 height 16
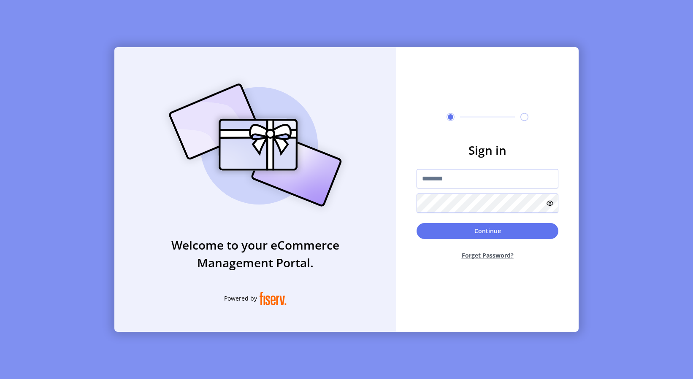
type input "****"
